Goal: Information Seeking & Learning: Learn about a topic

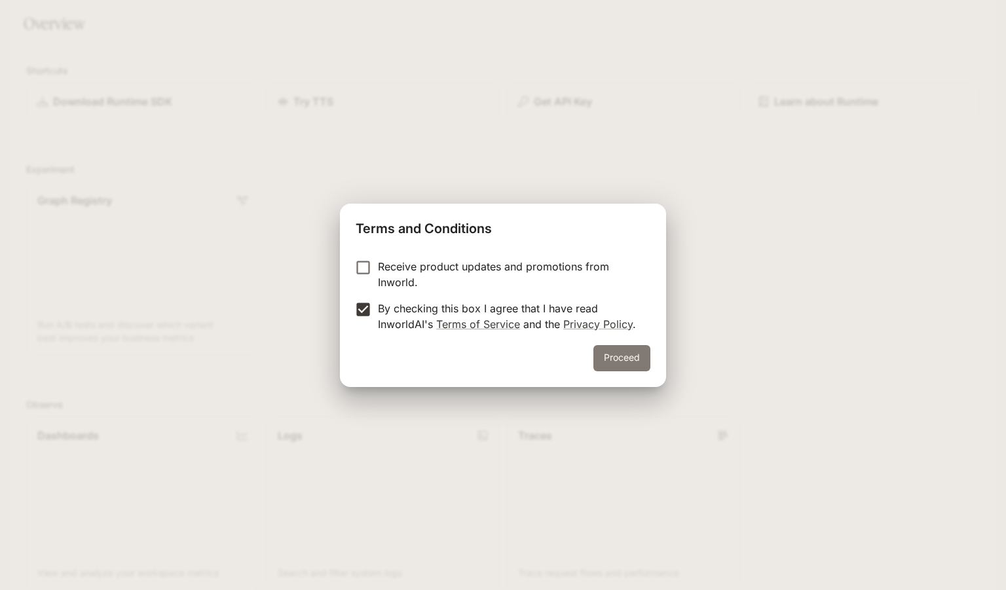
click at [617, 352] on button "Proceed" at bounding box center [621, 358] width 57 height 26
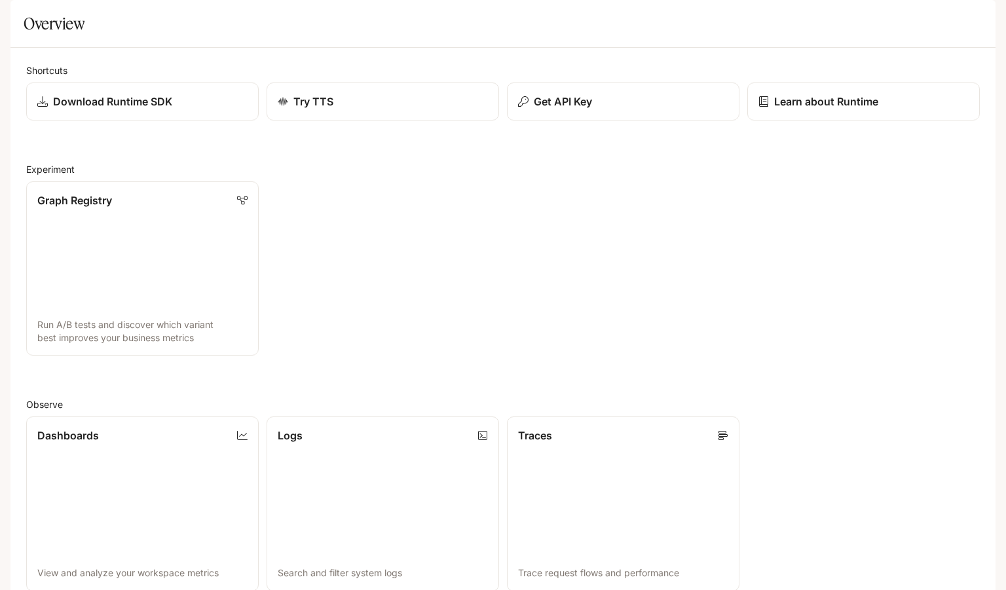
scroll to position [295, 0]
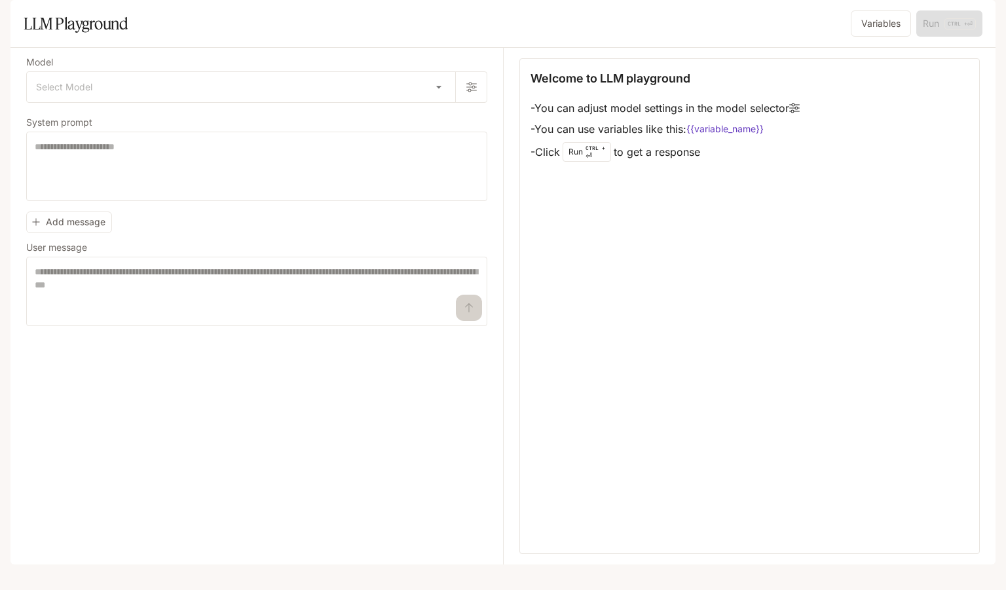
click at [981, 14] on img "button" at bounding box center [977, 18] width 18 height 18
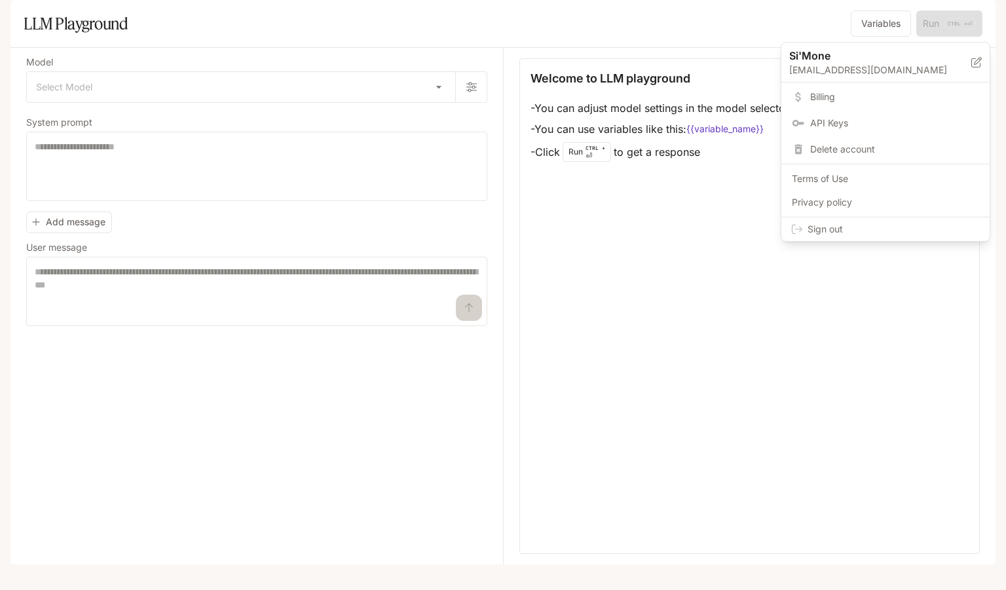
click at [829, 227] on span "Sign out" at bounding box center [894, 229] width 172 height 13
